Goal: Find specific page/section: Find specific page/section

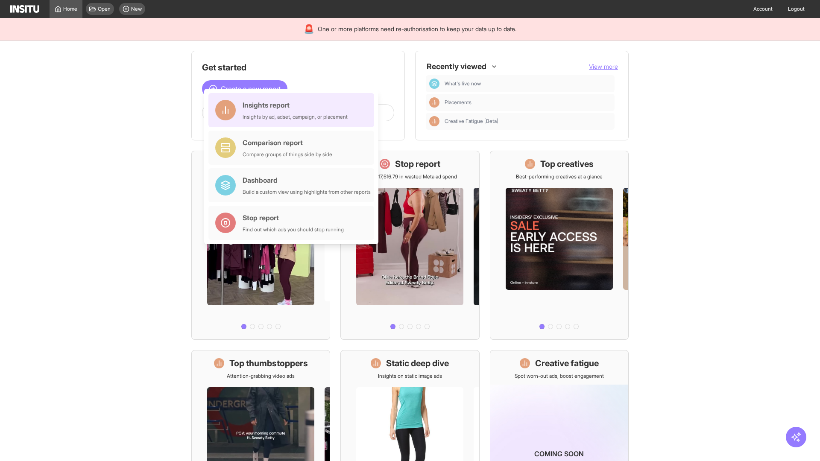
click at [293, 110] on div "Insights report Insights by ad, adset, campaign, or placement" at bounding box center [295, 110] width 105 height 20
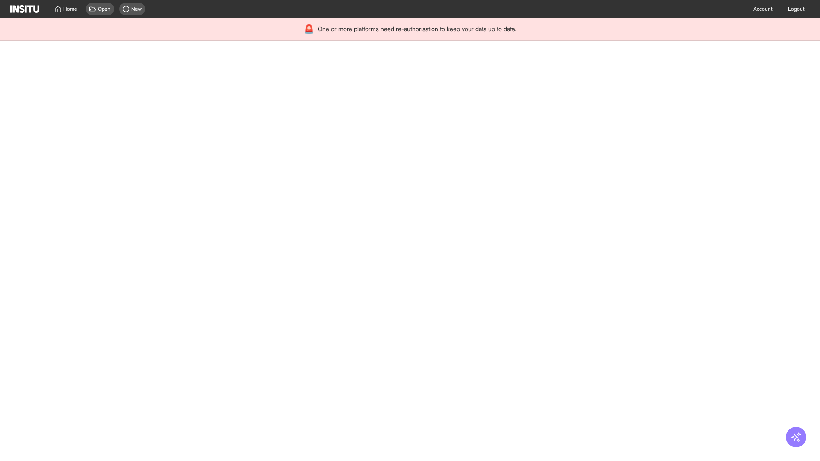
select select "**"
